Goal: Task Accomplishment & Management: Manage account settings

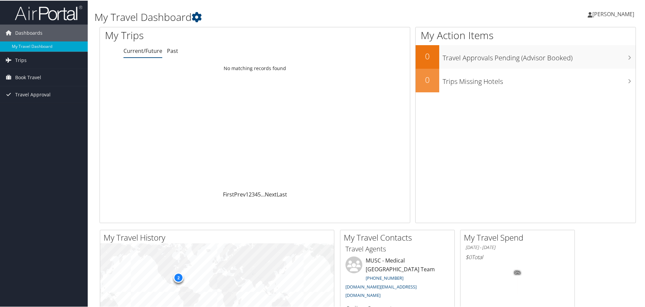
click at [611, 16] on span "Jessica Conlon" at bounding box center [613, 13] width 42 height 7
click at [588, 61] on link "View Travel Profile" at bounding box center [594, 59] width 75 height 11
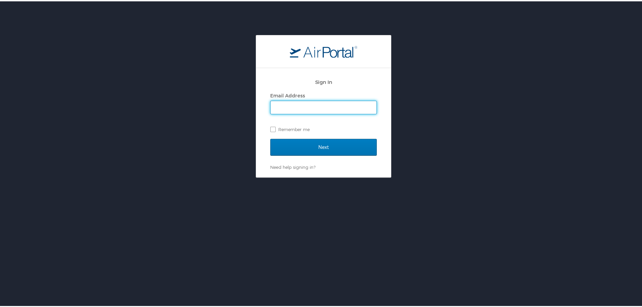
click at [288, 104] on input "Email Address" at bounding box center [324, 106] width 106 height 13
type input "mimoso@musc.edu"
click at [295, 128] on label "Remember me" at bounding box center [323, 128] width 107 height 10
click at [275, 128] on input "Remember me" at bounding box center [272, 127] width 4 height 4
checkbox input "true"
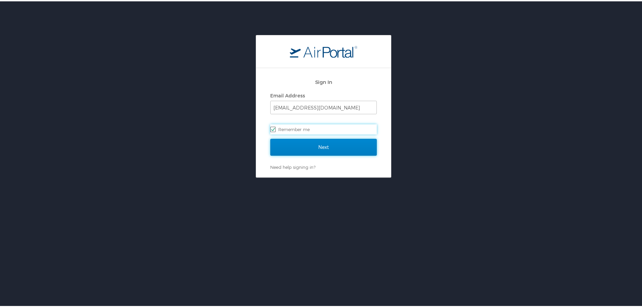
click at [293, 138] on input "Next" at bounding box center [323, 146] width 107 height 17
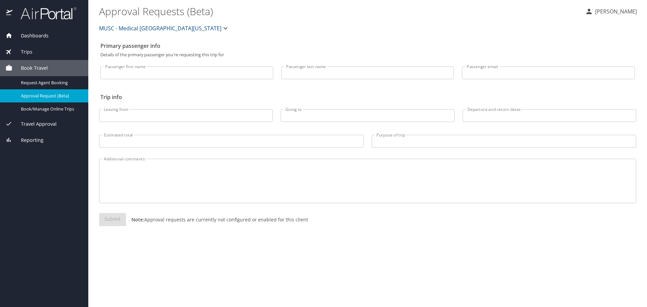
click at [146, 68] on input "Passenger first name" at bounding box center [186, 72] width 173 height 13
type input "[PERSON_NAME]"
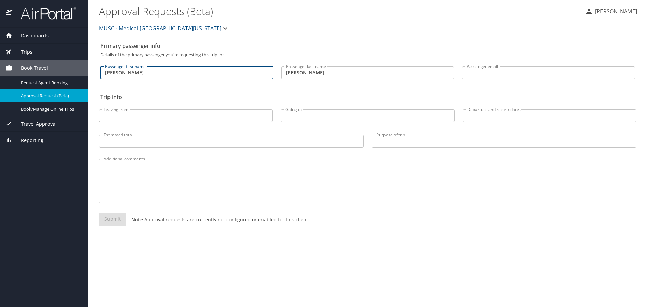
type input "jessica_mimoso@yahoo.com"
click at [159, 126] on div "Leaving from Leaving from" at bounding box center [186, 114] width 182 height 28
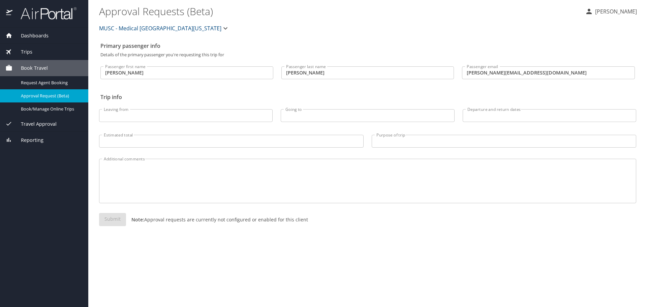
click at [160, 119] on input "Leaving from" at bounding box center [186, 115] width 174 height 13
type input "m"
click at [570, 29] on div "MUSC - Medical [GEOGRAPHIC_DATA][US_STATE]" at bounding box center [367, 29] width 545 height 22
click at [163, 62] on div "Passenger first name Jessica Passenger first name" at bounding box center [186, 71] width 181 height 28
click at [37, 38] on span "Dashboards" at bounding box center [30, 35] width 36 height 7
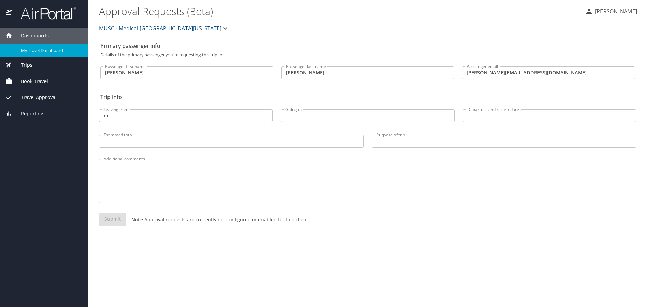
click at [38, 48] on span "My Travel Dashboard" at bounding box center [50, 50] width 59 height 6
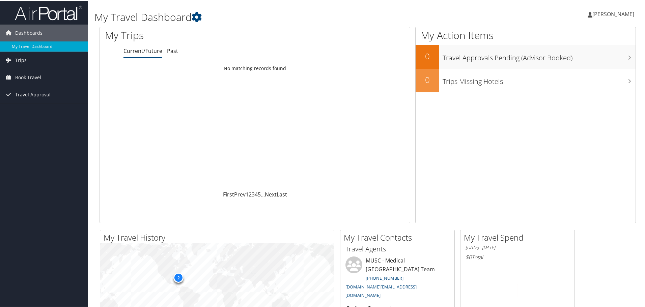
click at [623, 12] on span "[PERSON_NAME]" at bounding box center [613, 13] width 42 height 7
click at [577, 63] on link "View Travel Profile" at bounding box center [594, 59] width 75 height 11
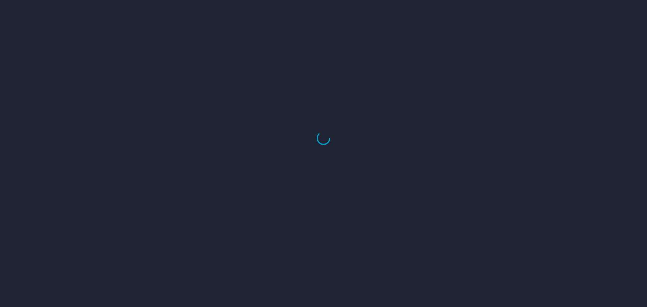
select select "US"
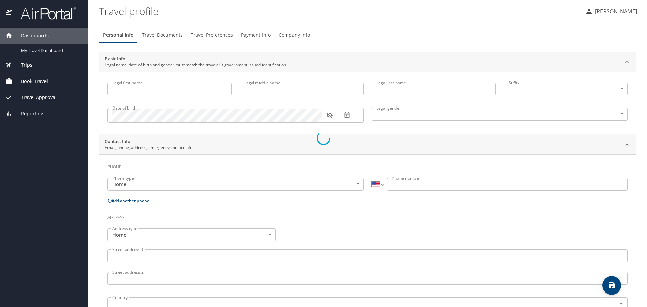
type input "[PERSON_NAME]"
type input "Mimoso"
type input "Conlon"
type input "Female"
type input "Kevin"
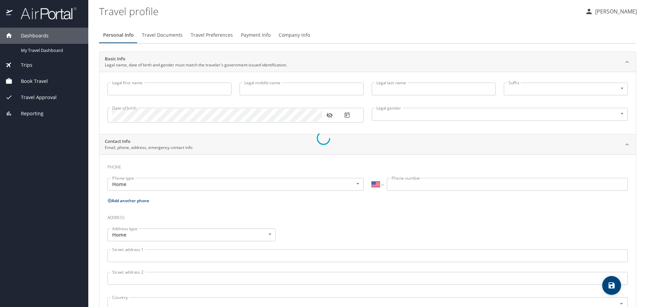
type input "Conlon"
type input "(908) 239-0200"
type input "conlonkevin23@yahoo.com"
select select "US"
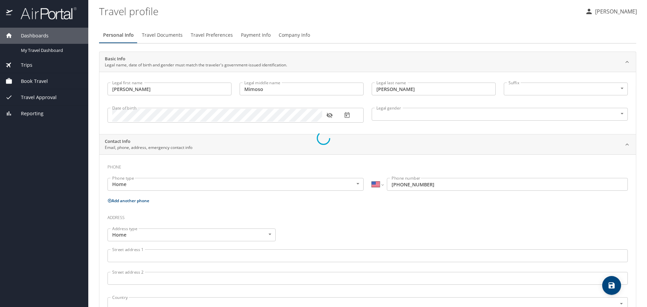
select select "VN"
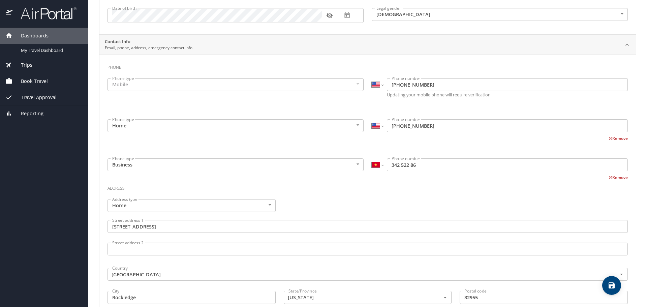
scroll to position [101, 0]
click at [377, 168] on select "International Afghanistan Åland Islands Albania Algeria American Samoa Andorra …" at bounding box center [377, 163] width 11 height 13
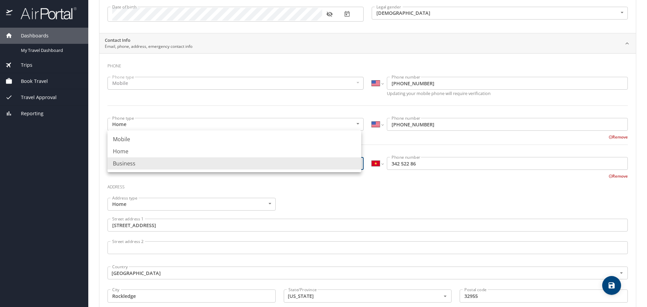
click at [310, 164] on body "Dashboards My Travel Dashboard Trips Current / Future Trips Past Trips Trips Mi…" at bounding box center [323, 153] width 647 height 307
click at [607, 179] on div at bounding box center [323, 153] width 647 height 307
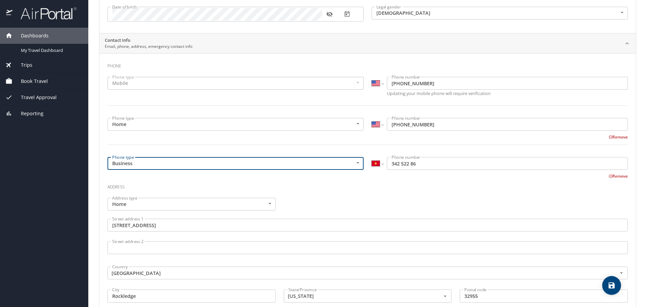
click at [609, 177] on icon at bounding box center [611, 176] width 4 height 4
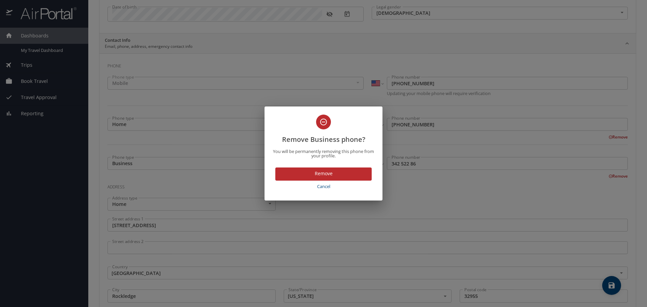
click at [313, 175] on span "Remove" at bounding box center [324, 174] width 86 height 8
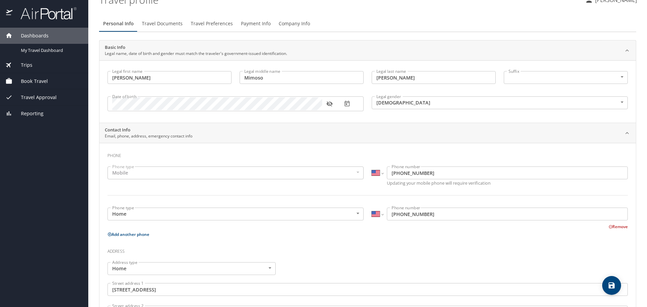
scroll to position [0, 0]
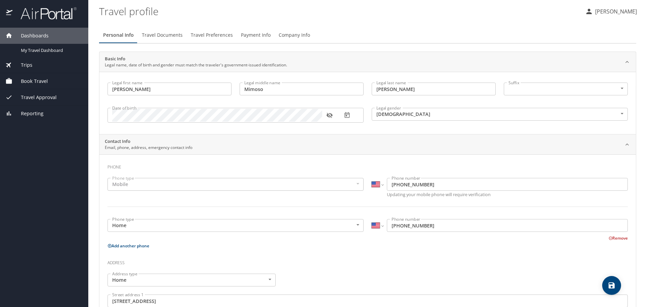
click at [161, 39] on button "Travel Documents" at bounding box center [162, 35] width 49 height 16
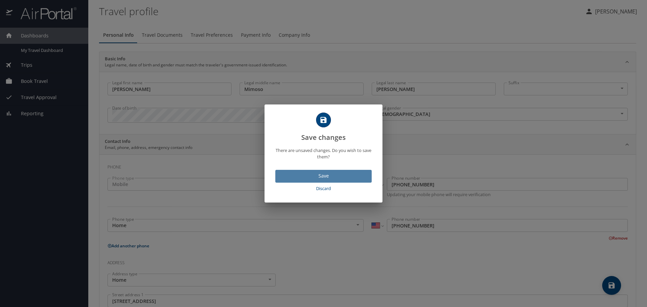
click at [335, 176] on span "Save" at bounding box center [324, 176] width 86 height 8
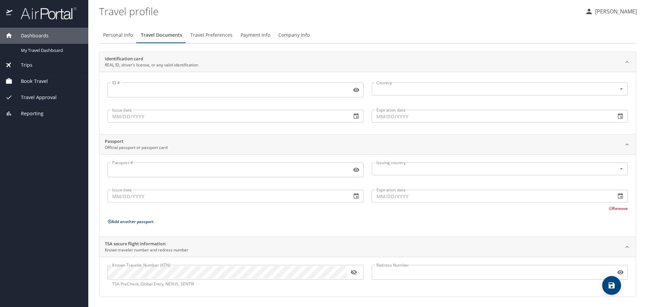
click at [162, 95] on input "ID #" at bounding box center [228, 90] width 241 height 13
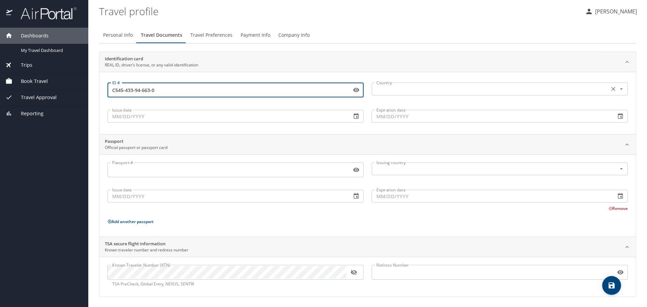
type input "C545-433-94-663-0"
click at [420, 87] on input "text" at bounding box center [490, 89] width 232 height 9
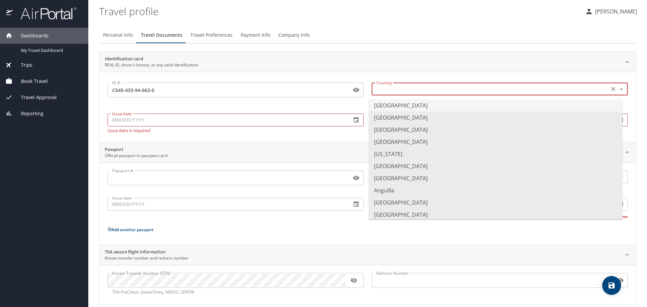
click at [391, 107] on li "United States of America" at bounding box center [496, 105] width 254 height 12
type input "United States of America"
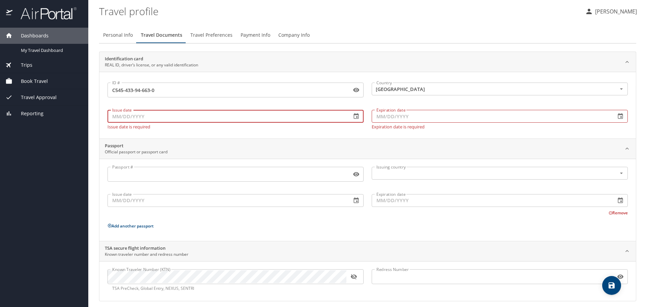
click at [261, 118] on input "Issue date" at bounding box center [227, 116] width 239 height 13
type input "01/24/2023"
click at [381, 112] on input "Expiration date" at bounding box center [491, 116] width 239 height 13
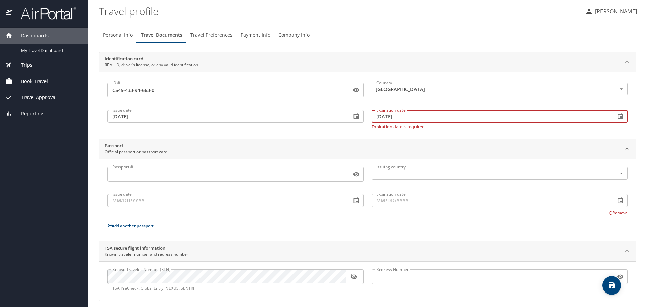
type input "05/03/2031"
click at [319, 136] on div "Identification card REAL ID, driver’s license, or any valid identification ID #…" at bounding box center [367, 177] width 537 height 250
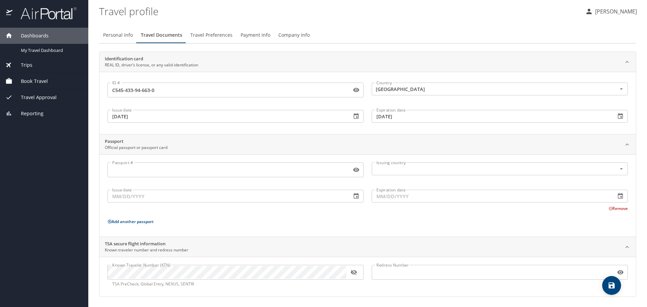
scroll to position [1, 0]
drag, startPoint x: 606, startPoint y: 285, endPoint x: 627, endPoint y: 289, distance: 21.4
click at [627, 289] on div "Known Traveler Number (KTN) Known Traveler Number (KTN) TSA PreCheck, Global En…" at bounding box center [367, 276] width 537 height 40
click at [218, 37] on span "Travel Preferences" at bounding box center [211, 34] width 42 height 8
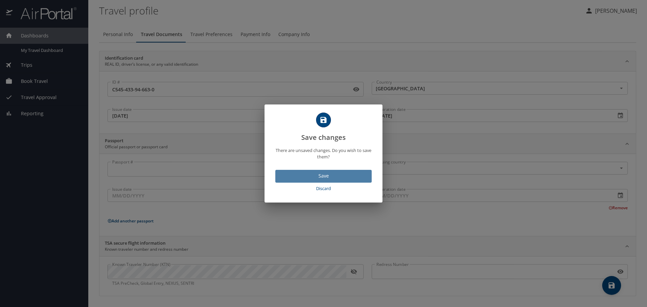
click at [301, 175] on span "Save" at bounding box center [324, 176] width 86 height 8
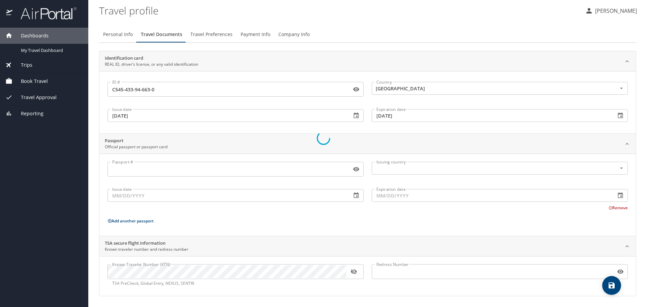
scroll to position [0, 0]
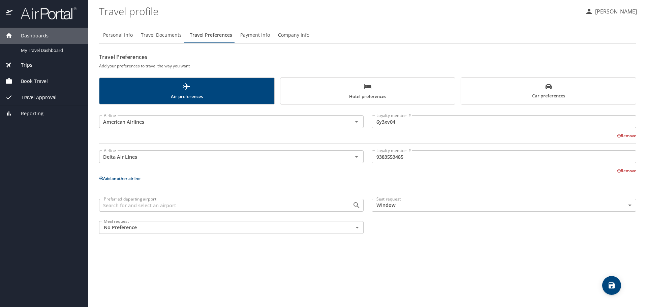
click at [362, 86] on span "Hotel preferences" at bounding box center [368, 92] width 167 height 18
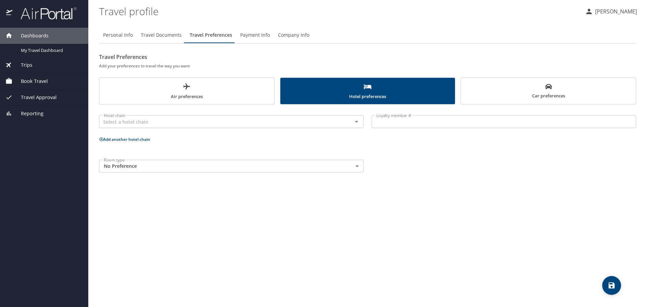
click at [513, 89] on span "Car preferences" at bounding box center [548, 91] width 167 height 17
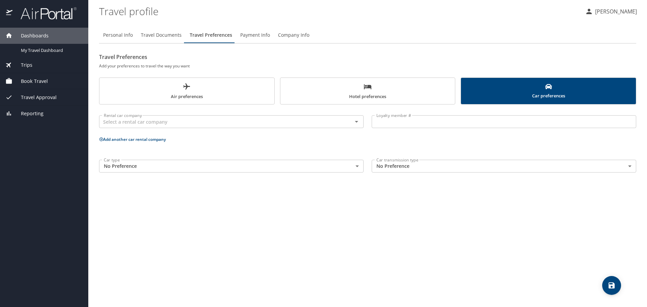
click at [254, 37] on span "Payment Info" at bounding box center [255, 35] width 30 height 8
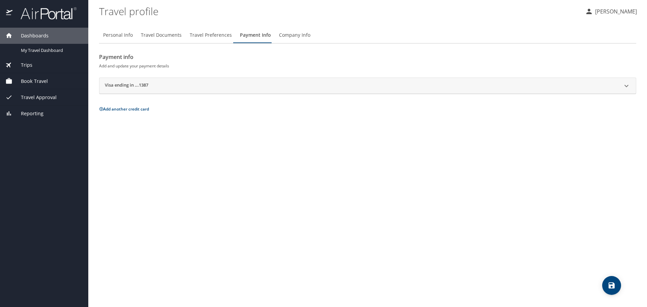
click at [307, 33] on button "Company Info" at bounding box center [294, 35] width 39 height 16
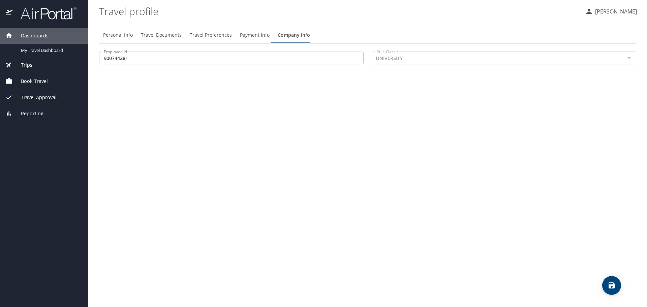
click at [130, 36] on span "Personal Info" at bounding box center [118, 35] width 30 height 8
select select "US"
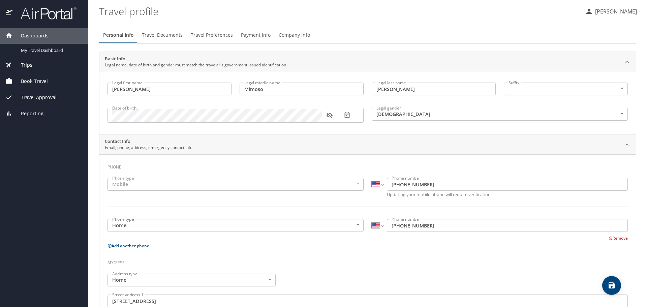
click at [613, 13] on p "[PERSON_NAME]" at bounding box center [615, 11] width 44 height 8
click at [602, 30] on li "My settings" at bounding box center [608, 26] width 69 height 12
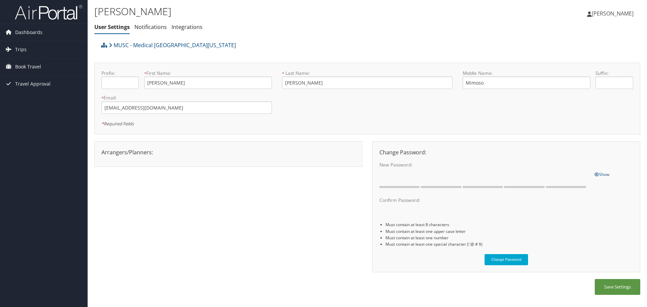
click at [119, 152] on div "Arrangers/Planners: Edit Arrangers & Planners Save Changes Cancel ×" at bounding box center [228, 152] width 264 height 8
click at [285, 155] on div "Arrangers/Planners: Edit Arrangers & Planners Save Changes Cancel ×" at bounding box center [228, 152] width 264 height 8
click at [130, 157] on div at bounding box center [228, 157] width 264 height 3
click at [107, 151] on div "Arrangers/Planners: Edit Arrangers & Planners [PERSON_NAME] Save Changes Cancel…" at bounding box center [228, 152] width 264 height 8
click at [40, 69] on span "Book Travel" at bounding box center [28, 66] width 26 height 17
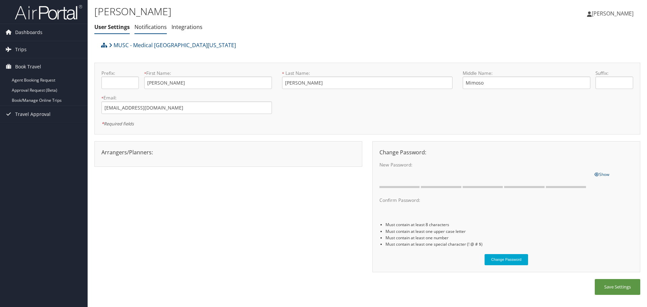
click at [142, 31] on li "Notifications" at bounding box center [151, 27] width 32 height 12
click at [124, 152] on div "Arrangers/Planners: Edit Arrangers & Planners [PERSON_NAME] Save Changes Cancel…" at bounding box center [228, 152] width 264 height 8
click at [622, 11] on span "[PERSON_NAME]" at bounding box center [613, 13] width 42 height 7
click at [592, 48] on link "Travel Agency Contacts" at bounding box center [595, 48] width 75 height 11
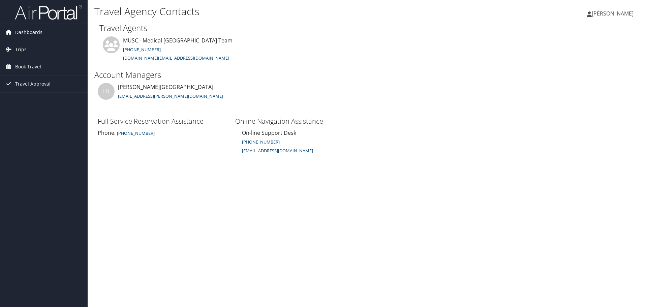
click at [11, 34] on icon at bounding box center [8, 32] width 10 height 10
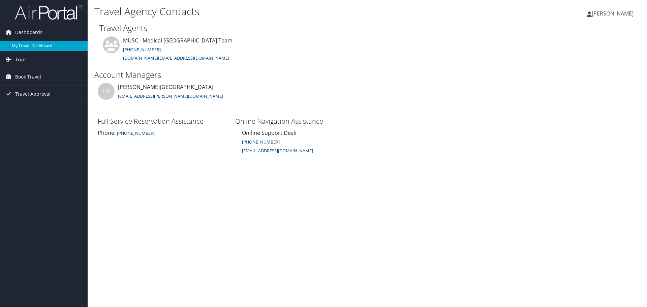
click at [25, 44] on link "My Travel Dashboard" at bounding box center [44, 46] width 88 height 10
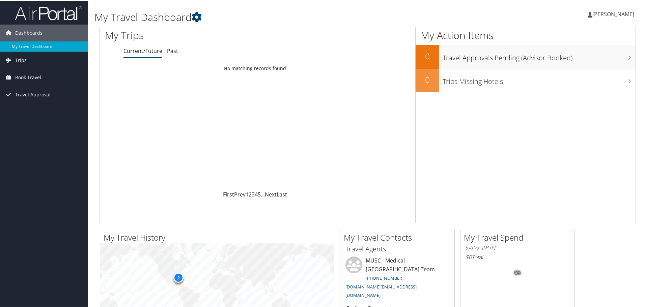
click at [593, 26] on div "[PERSON_NAME] [PERSON_NAME] My Settings Travel Agency Contacts View Travel Prof…" at bounding box center [539, 16] width 216 height 26
click at [601, 16] on span "[PERSON_NAME]" at bounding box center [613, 13] width 42 height 7
click at [577, 39] on link "My Settings" at bounding box center [594, 36] width 75 height 11
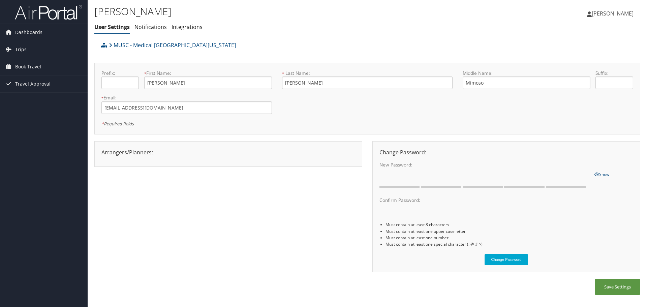
click at [592, 17] on icon at bounding box center [589, 13] width 5 height 5
click at [613, 14] on span "[PERSON_NAME]" at bounding box center [613, 13] width 42 height 7
click at [343, 245] on div "Arrangers/Planners: Edit Arrangers & Planners Charissa Barnhill Save Changes Ca…" at bounding box center [367, 210] width 546 height 138
click at [125, 44] on link "MUSC - Medical [GEOGRAPHIC_DATA][US_STATE]" at bounding box center [172, 44] width 127 height 13
